Goal: Check status: Check status

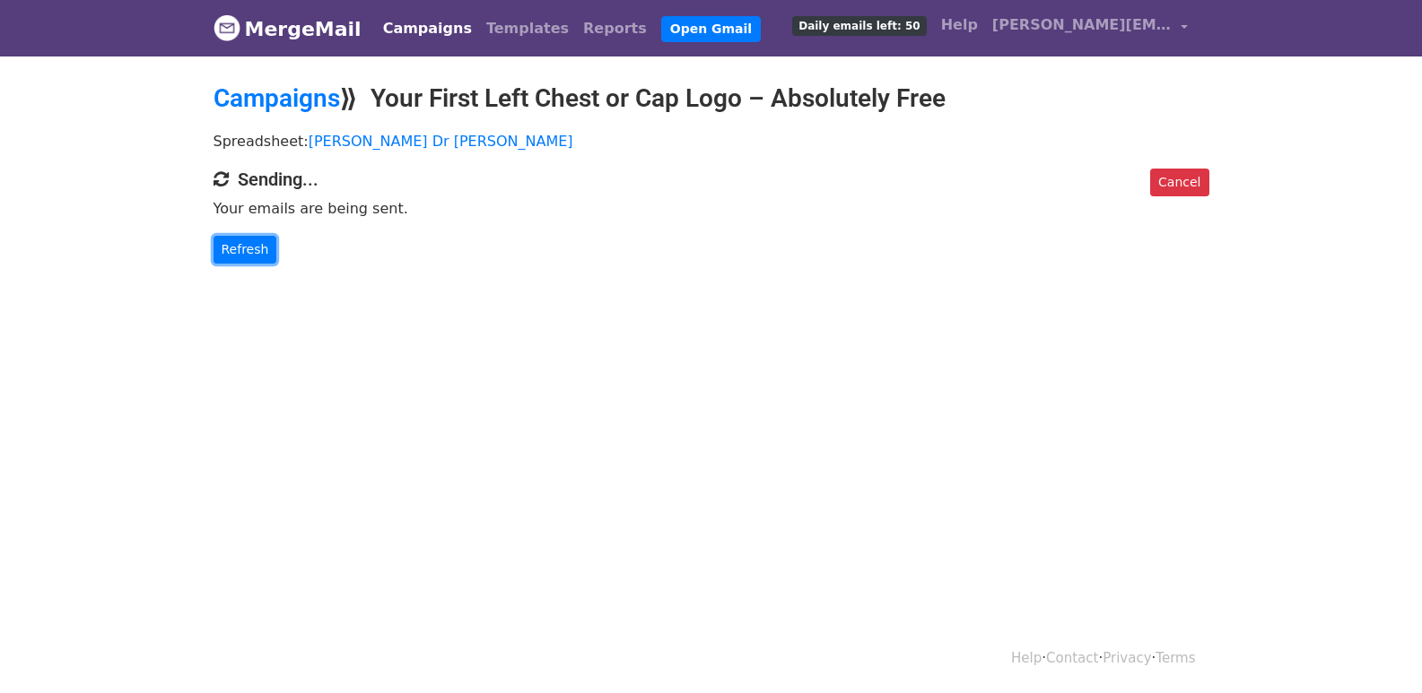
click at [248, 243] on link "Refresh" at bounding box center [245, 250] width 64 height 28
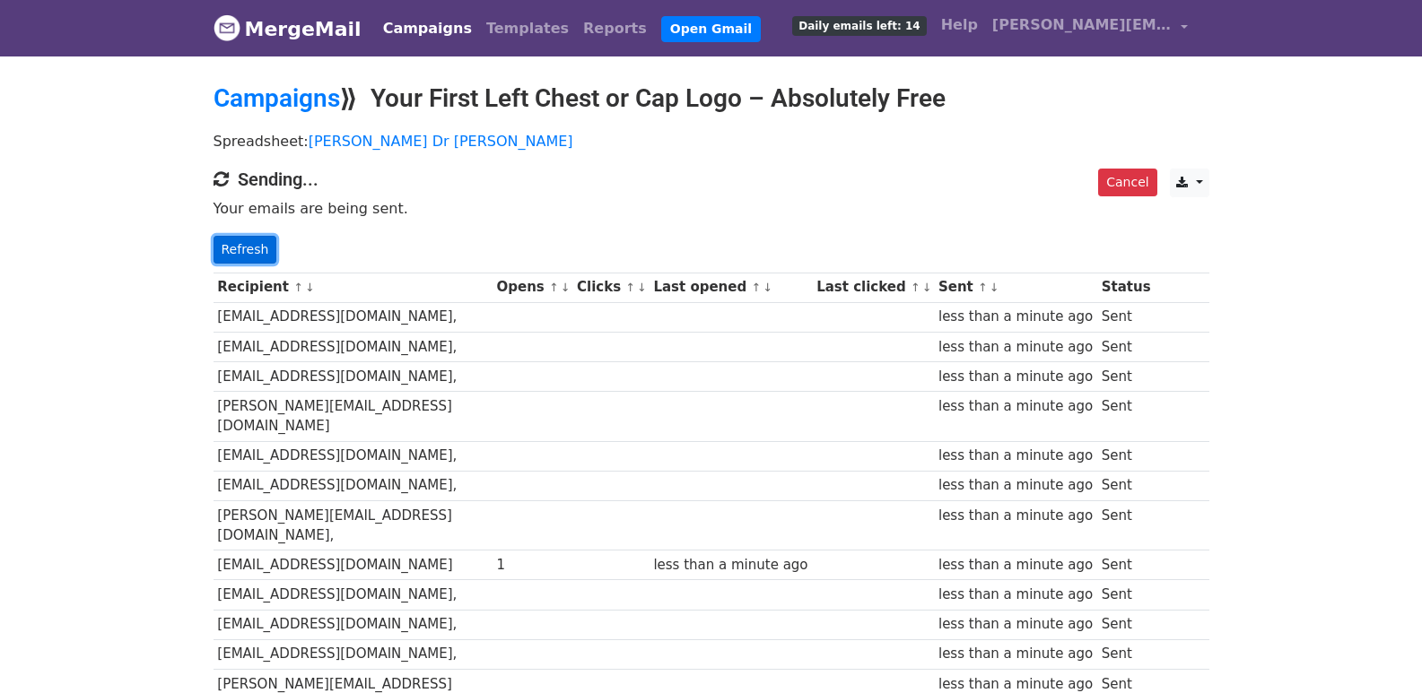
click at [239, 255] on link "Refresh" at bounding box center [245, 250] width 64 height 28
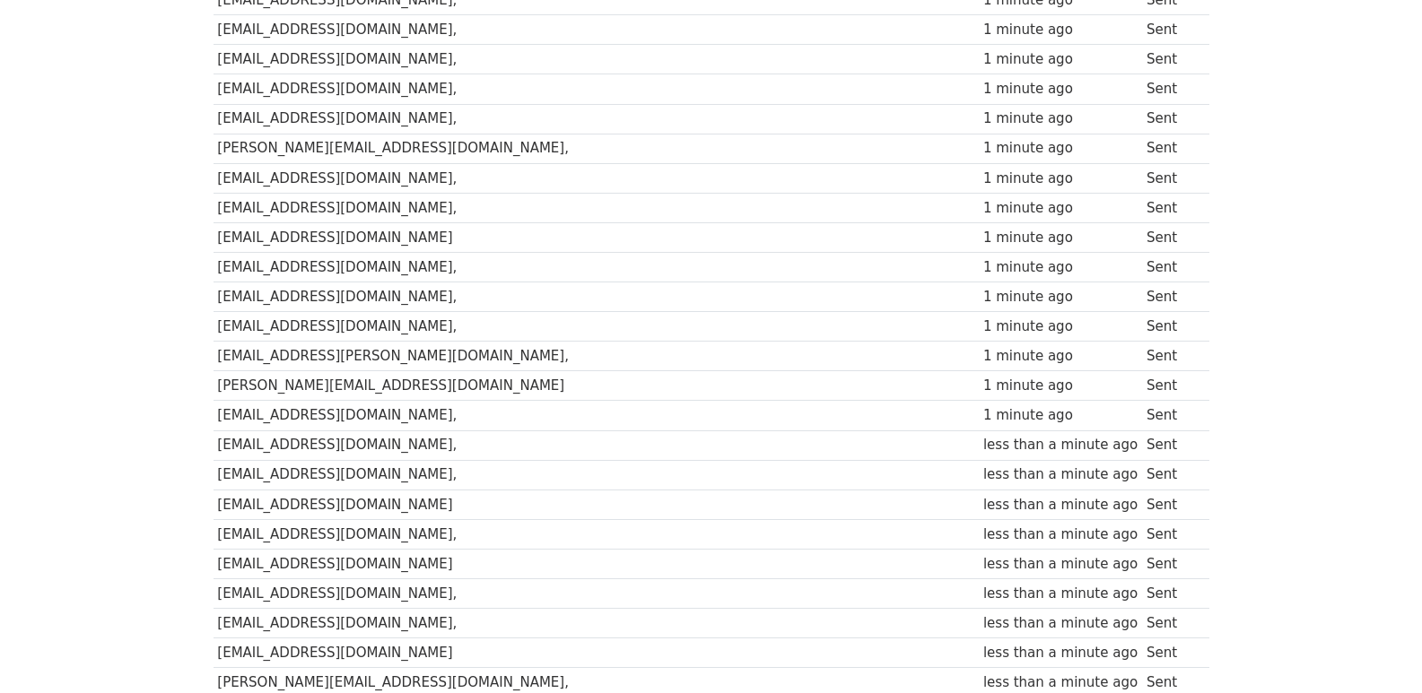
scroll to position [1248, 0]
